Goal: Transaction & Acquisition: Book appointment/travel/reservation

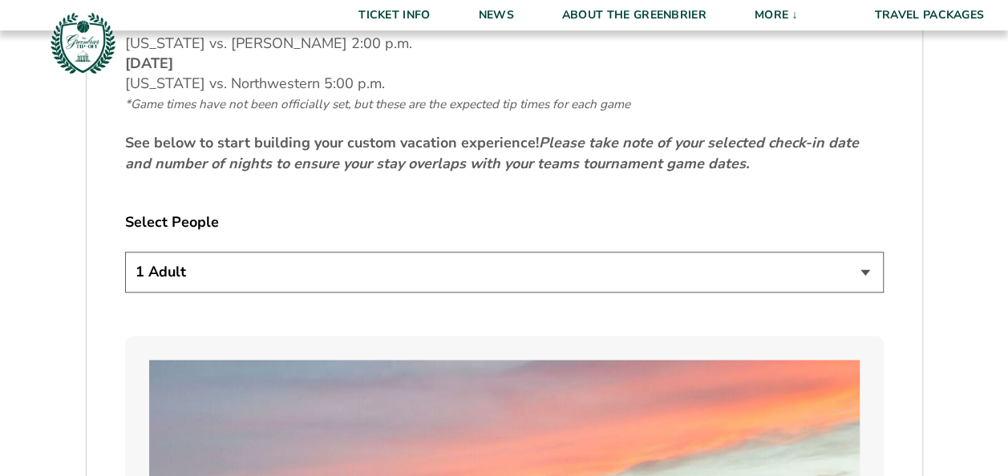
scroll to position [787, 0]
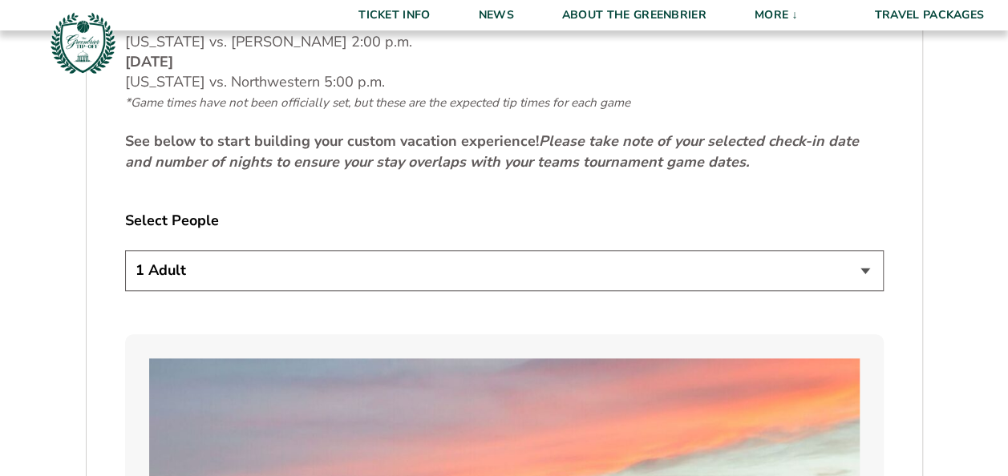
click at [870, 272] on select "1 Adult 2 Adults 3 Adults 4 Adults 2 Adults + 1 Child 2 Adults + 2 Children 2 A…" at bounding box center [504, 270] width 758 height 41
select select "2 Adults"
click at [125, 250] on select "1 Adult 2 Adults 3 Adults 4 Adults 2 Adults + 1 Child 2 Adults + 2 Children 2 A…" at bounding box center [504, 270] width 758 height 41
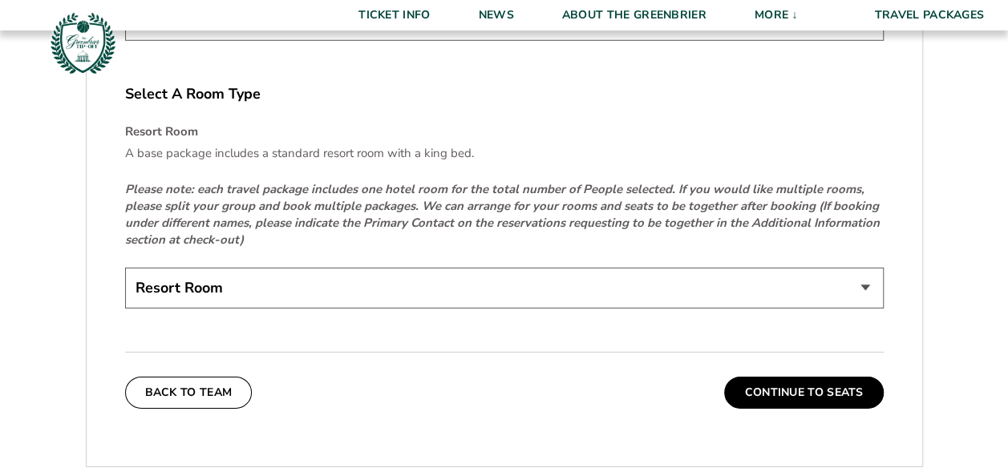
scroll to position [2392, 0]
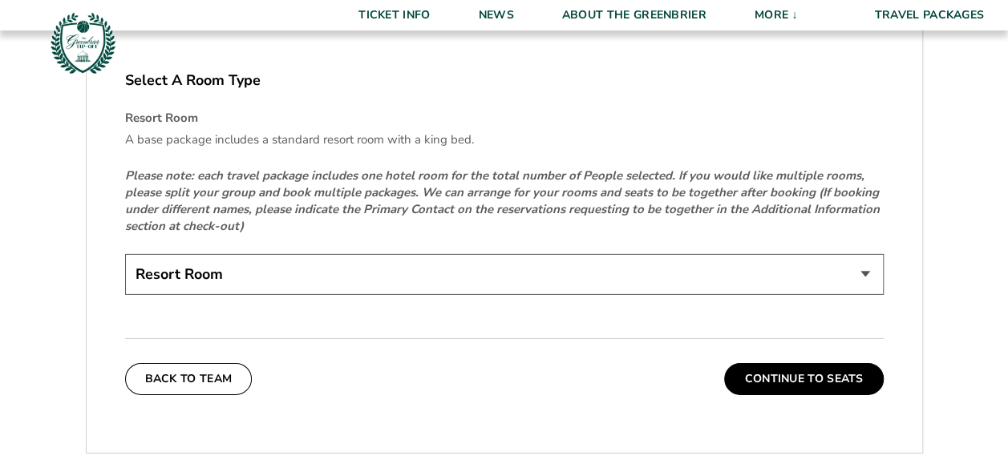
click at [864, 276] on select "Resort Room" at bounding box center [504, 274] width 758 height 41
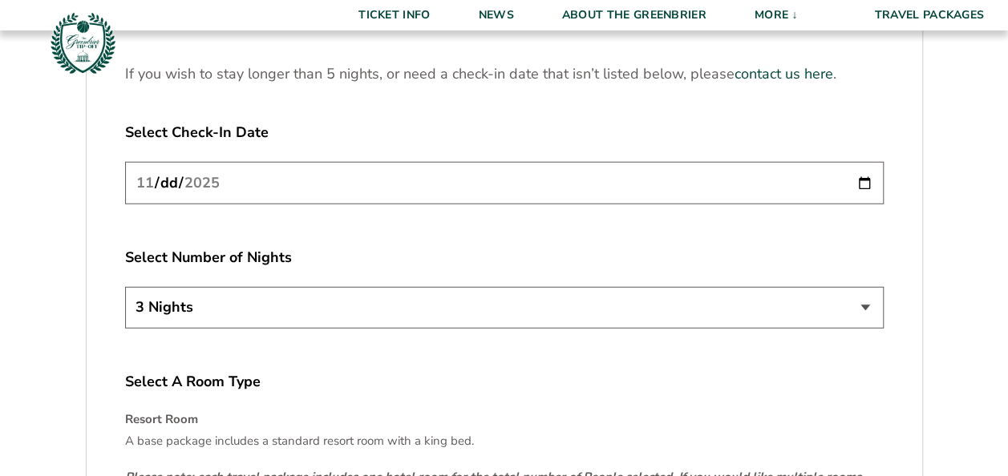
scroll to position [2089, 0]
click at [865, 181] on input "[DATE]" at bounding box center [504, 185] width 758 height 42
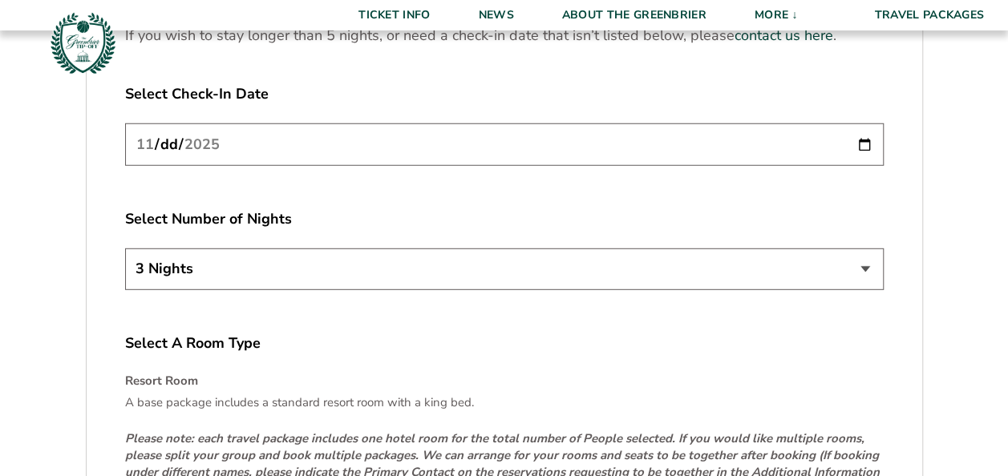
scroll to position [2127, 0]
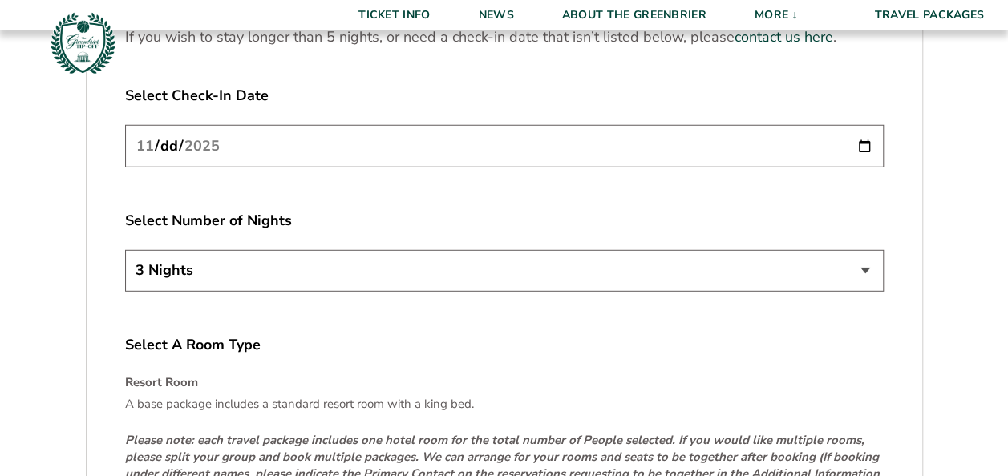
click at [864, 140] on input "[DATE]" at bounding box center [504, 146] width 758 height 42
type input "[DATE]"
click at [873, 262] on select "3 Nights 4 Nights 5 Nights" at bounding box center [504, 270] width 758 height 41
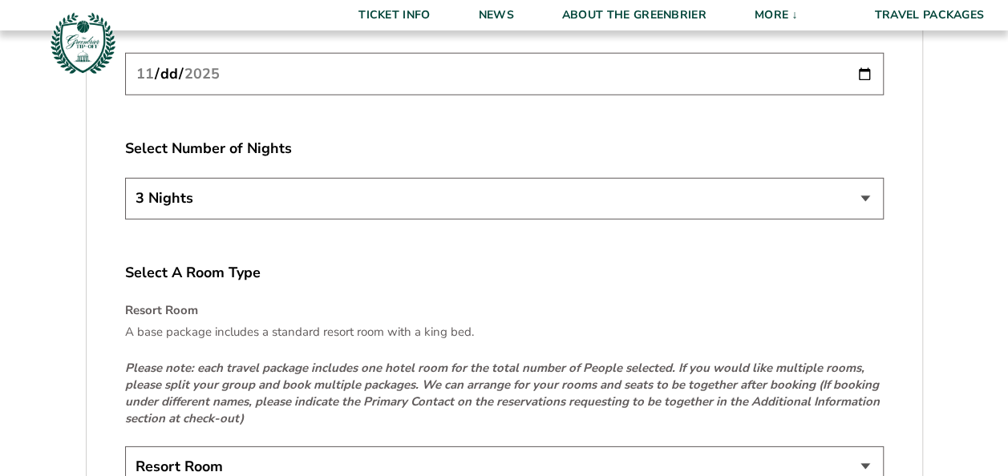
scroll to position [2181, 0]
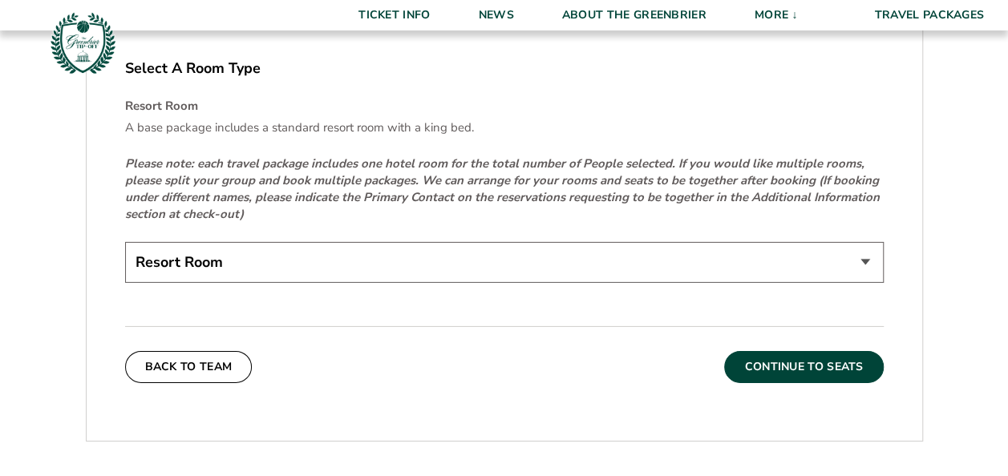
click at [819, 361] on button "Continue To Seats" at bounding box center [803, 367] width 159 height 32
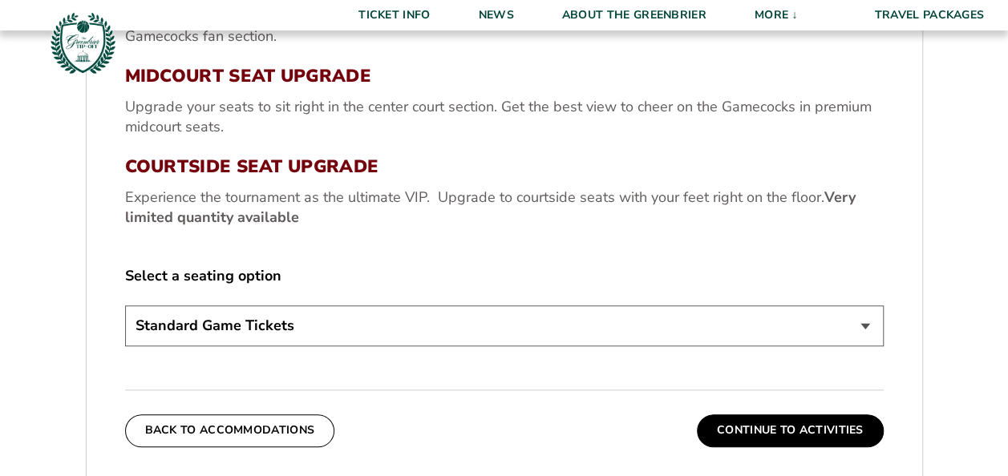
scroll to position [619, 0]
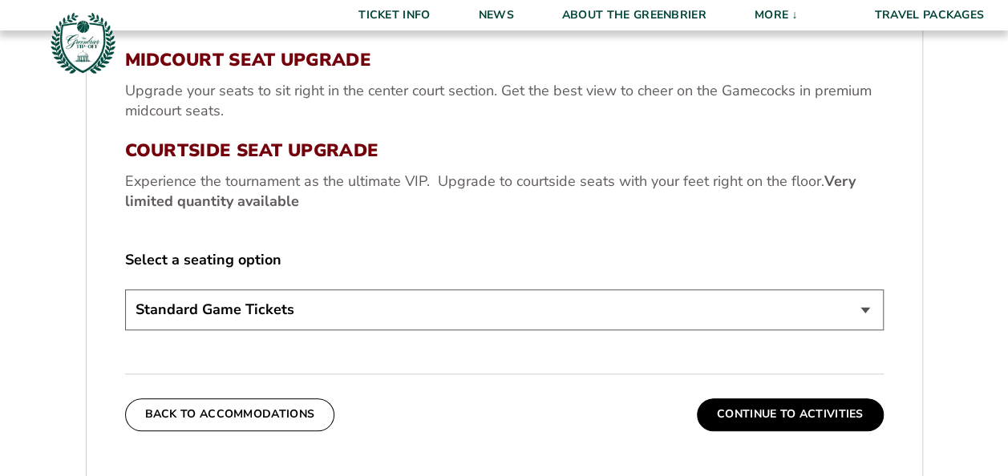
click at [862, 306] on select "Standard Game Tickets Midcourt Seat Upgrade (+$130 per person) Courtside Seat U…" at bounding box center [504, 309] width 758 height 41
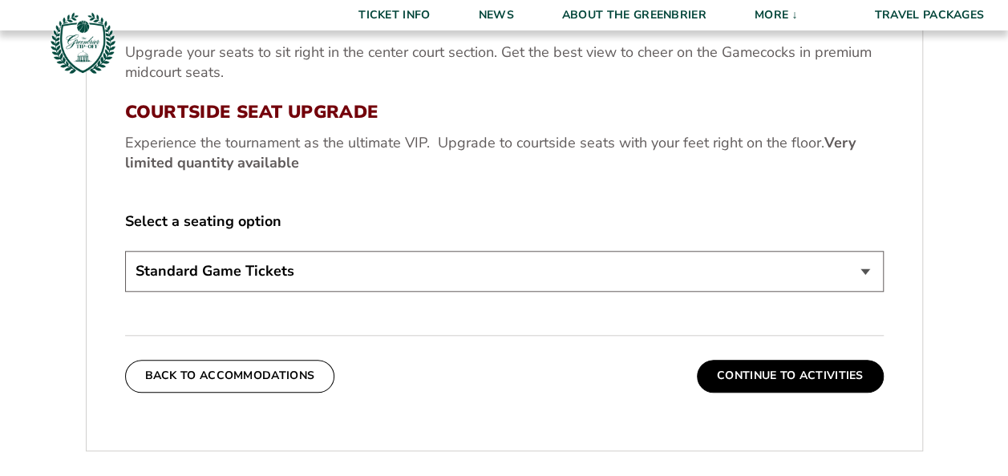
scroll to position [659, 0]
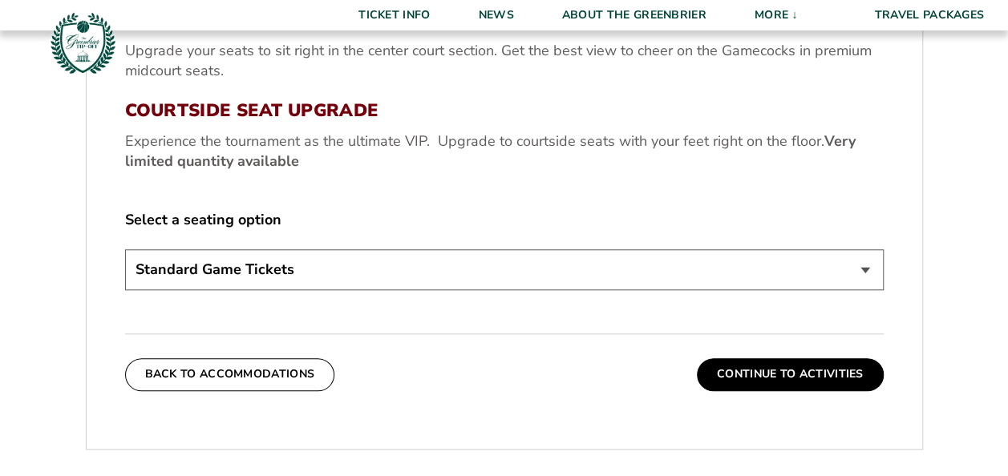
click at [865, 273] on select "Standard Game Tickets Midcourt Seat Upgrade (+$130 per person) Courtside Seat U…" at bounding box center [504, 269] width 758 height 41
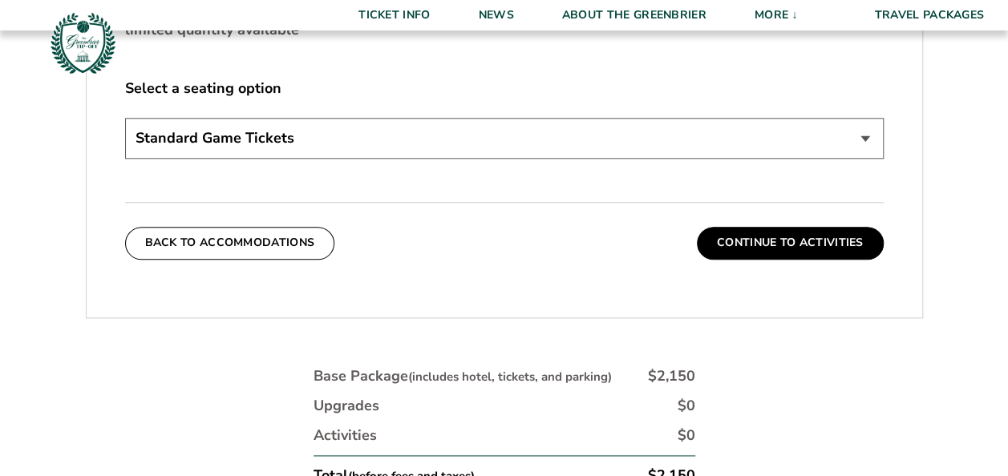
scroll to position [794, 0]
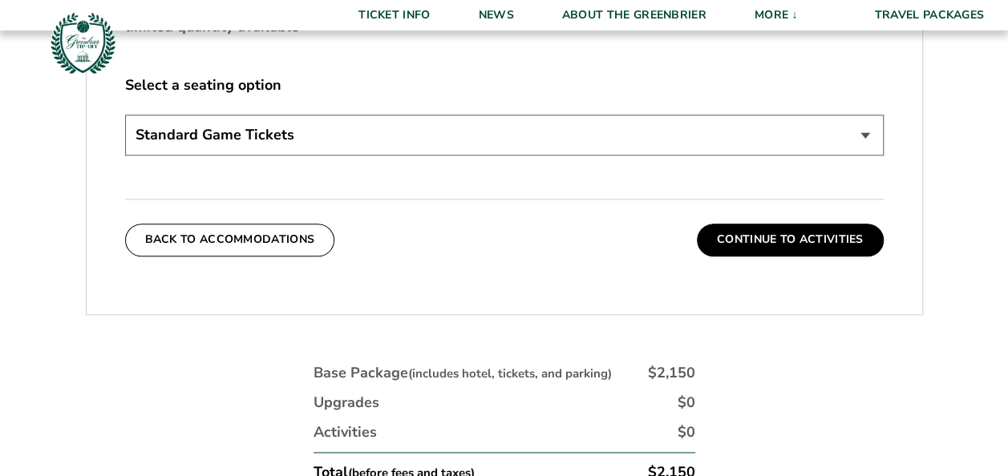
click at [866, 130] on select "Standard Game Tickets Midcourt Seat Upgrade (+$130 per person) Courtside Seat U…" at bounding box center [504, 135] width 758 height 41
click at [125, 115] on select "Standard Game Tickets Midcourt Seat Upgrade (+$130 per person) Courtside Seat U…" at bounding box center [504, 135] width 758 height 41
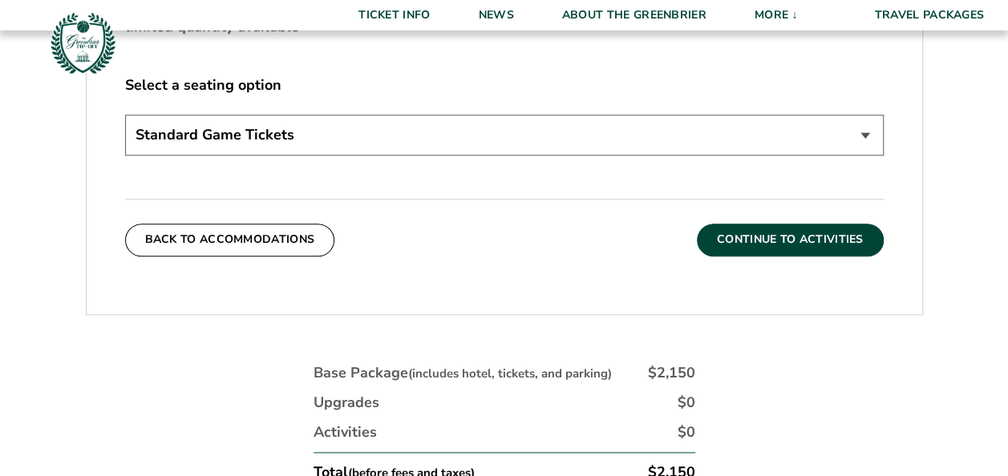
click at [831, 237] on button "Continue To Activities" at bounding box center [790, 240] width 187 height 32
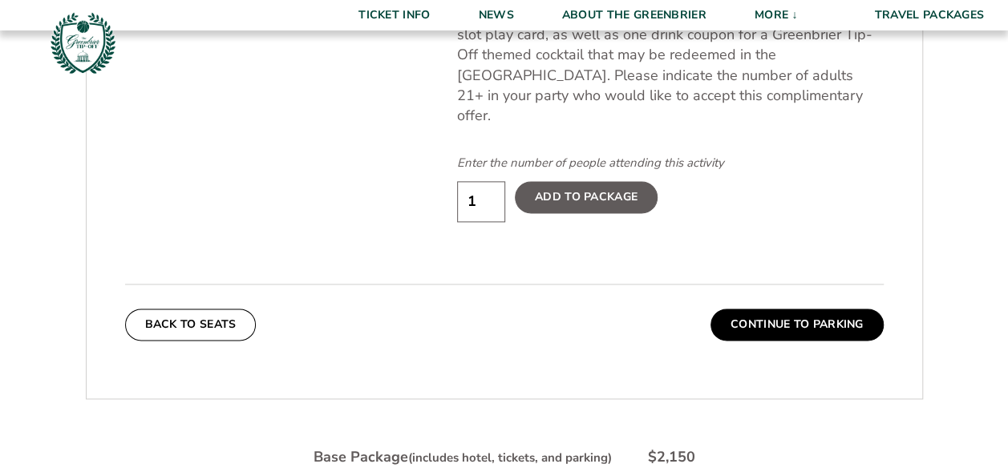
scroll to position [986, 0]
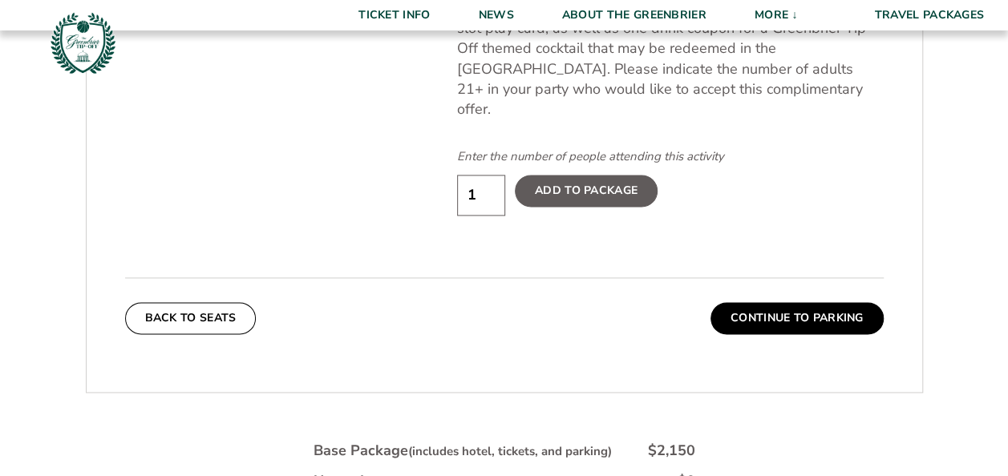
click at [493, 176] on input "1" at bounding box center [481, 195] width 48 height 41
type input "2"
click at [490, 175] on input "2" at bounding box center [481, 195] width 48 height 41
click at [616, 175] on label "Add To Package" at bounding box center [586, 191] width 143 height 32
click at [0, 0] on input "Add To Package" at bounding box center [0, 0] width 0 height 0
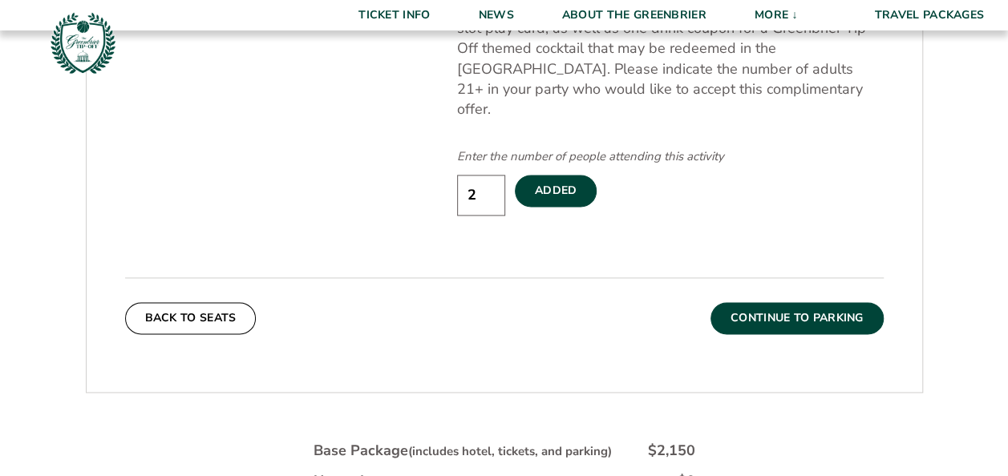
click at [855, 302] on button "Continue To Parking" at bounding box center [796, 318] width 173 height 32
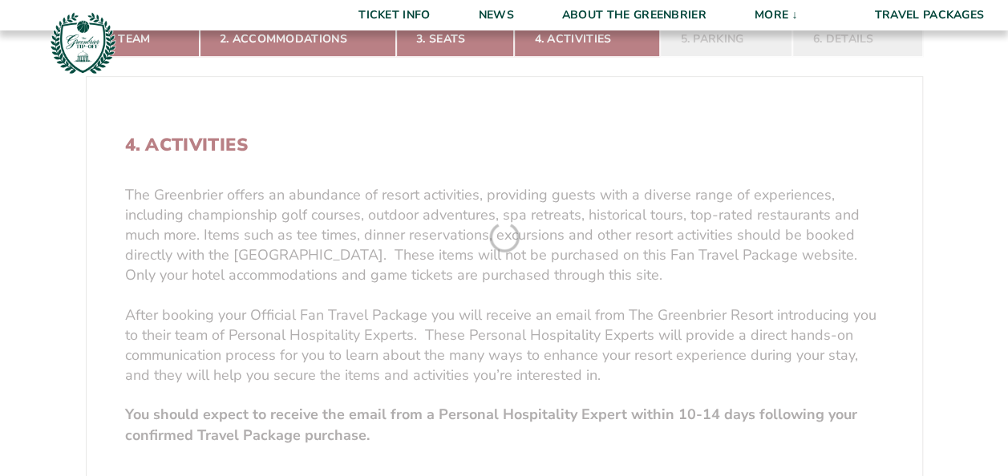
scroll to position [224, 0]
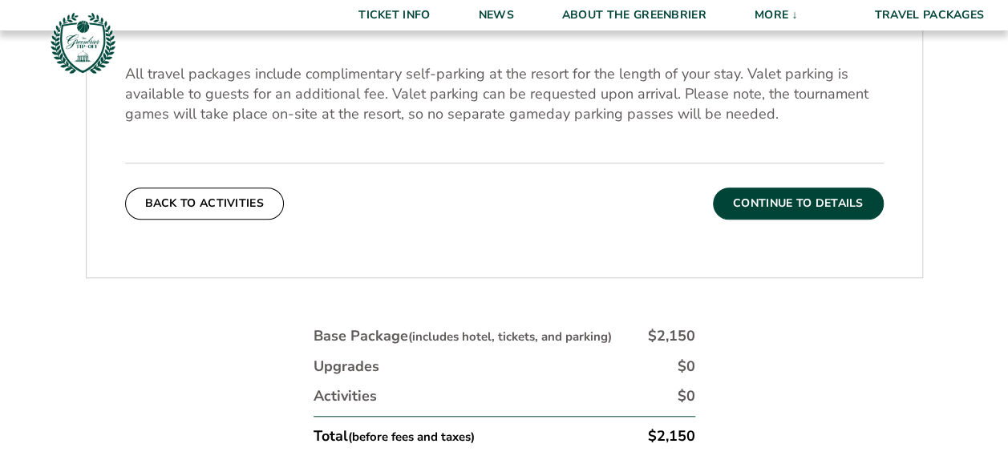
click at [798, 212] on button "Continue To Details" at bounding box center [798, 204] width 171 height 32
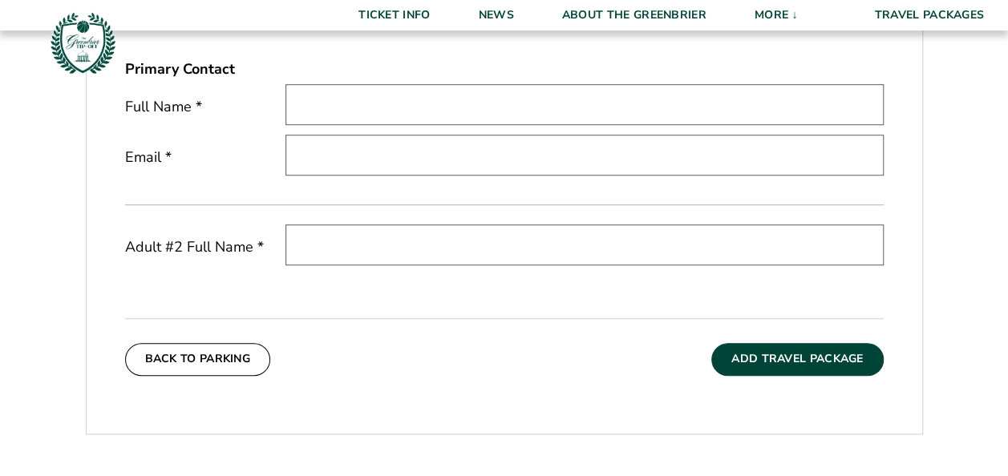
scroll to position [0, 0]
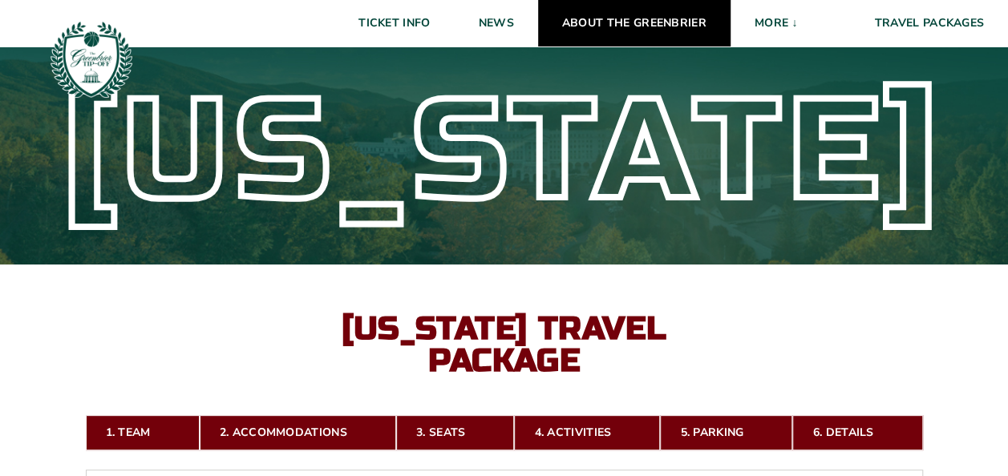
click at [669, 16] on link "About The Greenbrier" at bounding box center [634, 23] width 192 height 47
